Goal: Task Accomplishment & Management: Use online tool/utility

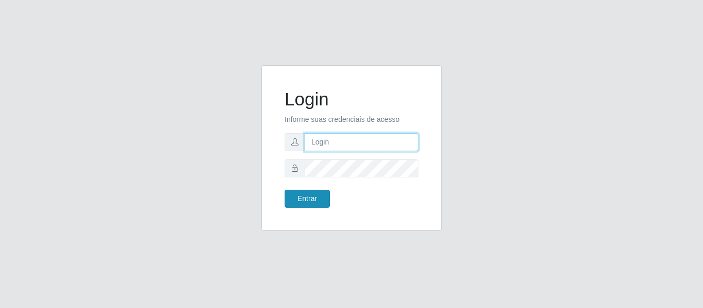
type input "precobom@rejane"
click at [303, 196] on button "Entrar" at bounding box center [307, 199] width 45 height 18
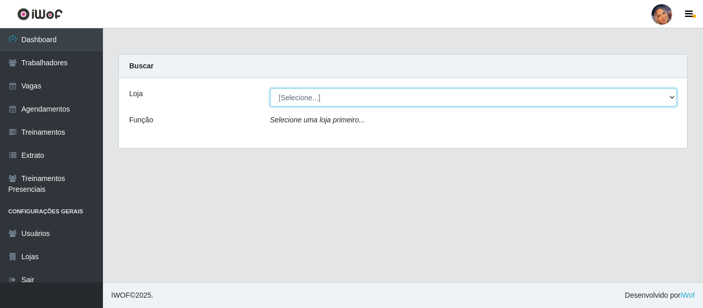
click at [302, 89] on select "[Selecione...] Supermercado Preço Bom" at bounding box center [473, 98] width 407 height 18
select select "169"
click at [270, 89] on select "[Selecione...] Supermercado Preço Bom" at bounding box center [473, 98] width 407 height 18
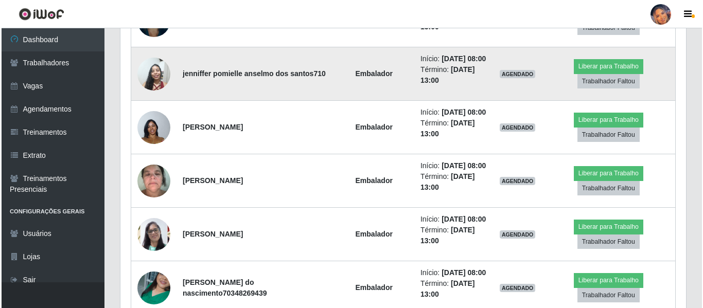
scroll to position [629, 0]
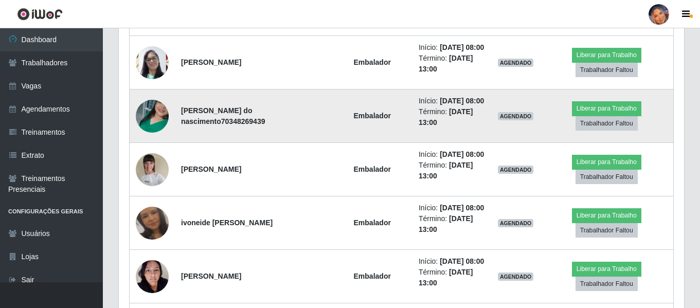
click at [154, 146] on img at bounding box center [152, 116] width 33 height 59
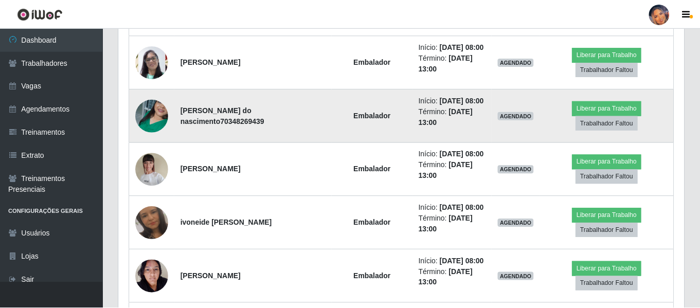
scroll to position [214, 560]
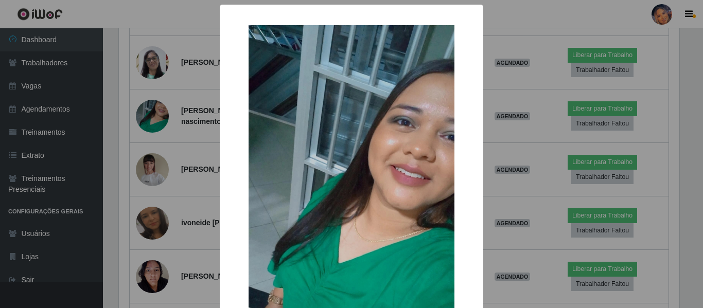
drag, startPoint x: 134, startPoint y: 204, endPoint x: 130, endPoint y: 199, distance: 6.9
click at [133, 203] on div "× OK Cancel" at bounding box center [351, 154] width 703 height 308
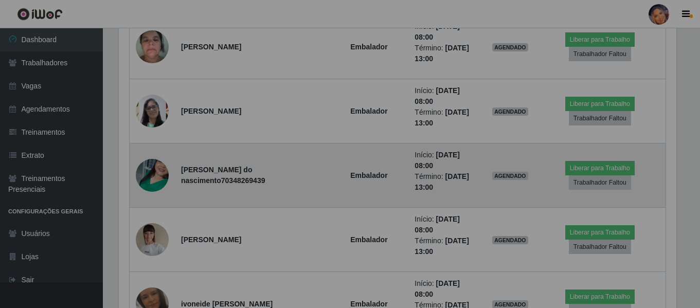
scroll to position [214, 566]
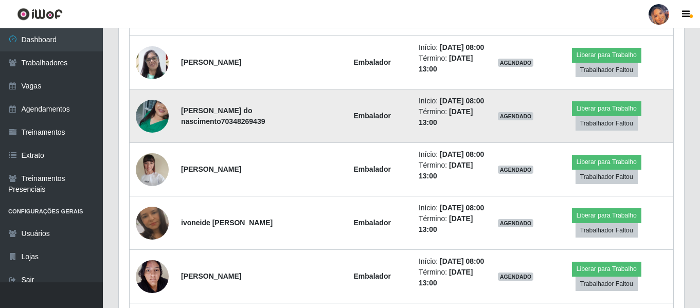
click at [161, 146] on img at bounding box center [152, 116] width 33 height 59
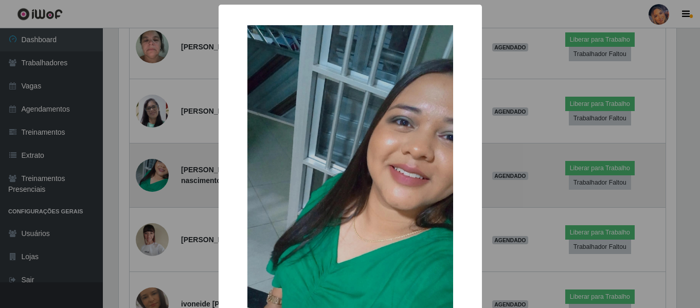
scroll to position [214, 560]
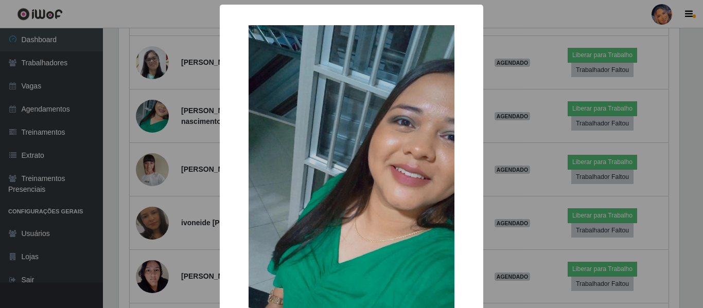
click at [496, 45] on div "× OK Cancel" at bounding box center [351, 154] width 703 height 308
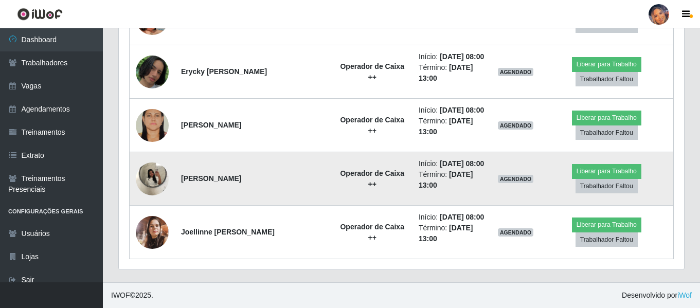
scroll to position [1092, 0]
